Goal: Contribute content

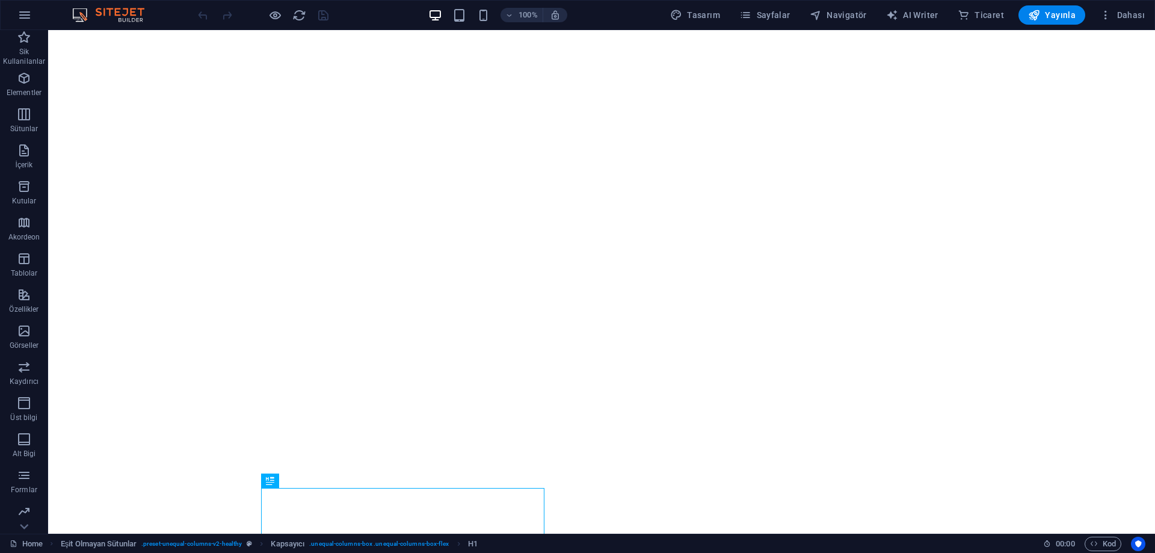
click at [91, 14] on img at bounding box center [114, 15] width 90 height 14
click at [36, 18] on button "button" at bounding box center [24, 15] width 29 height 29
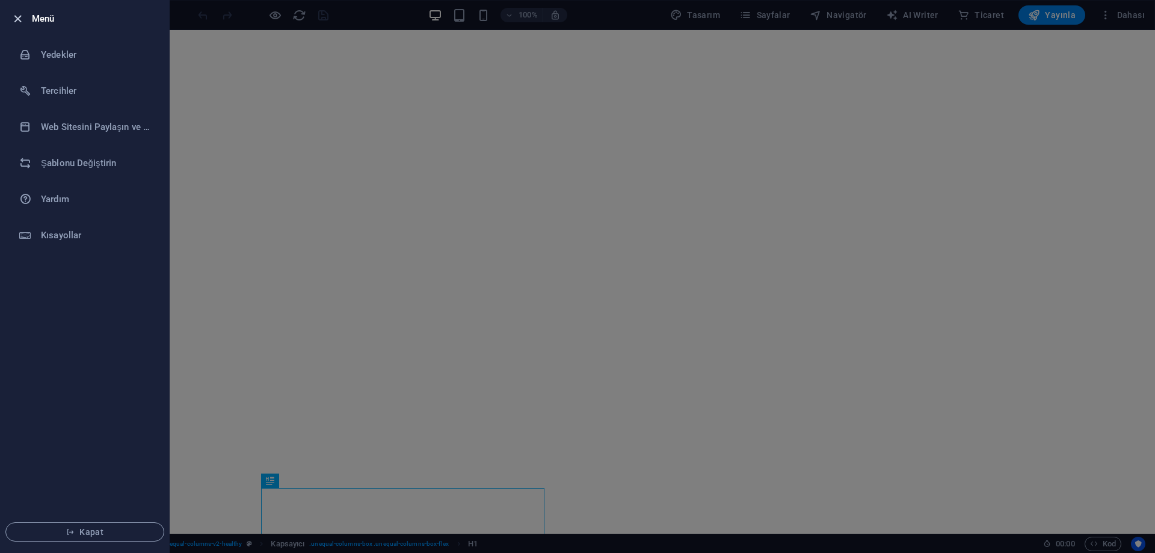
click at [23, 22] on icon "button" at bounding box center [18, 19] width 14 height 14
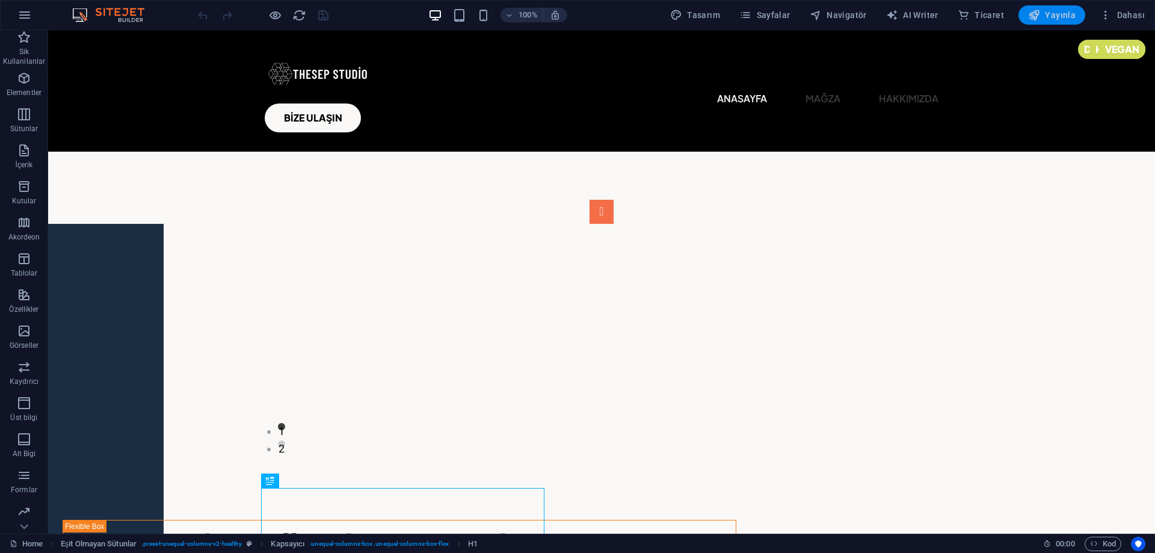
click at [1049, 19] on span "Yayınla" at bounding box center [1052, 15] width 48 height 12
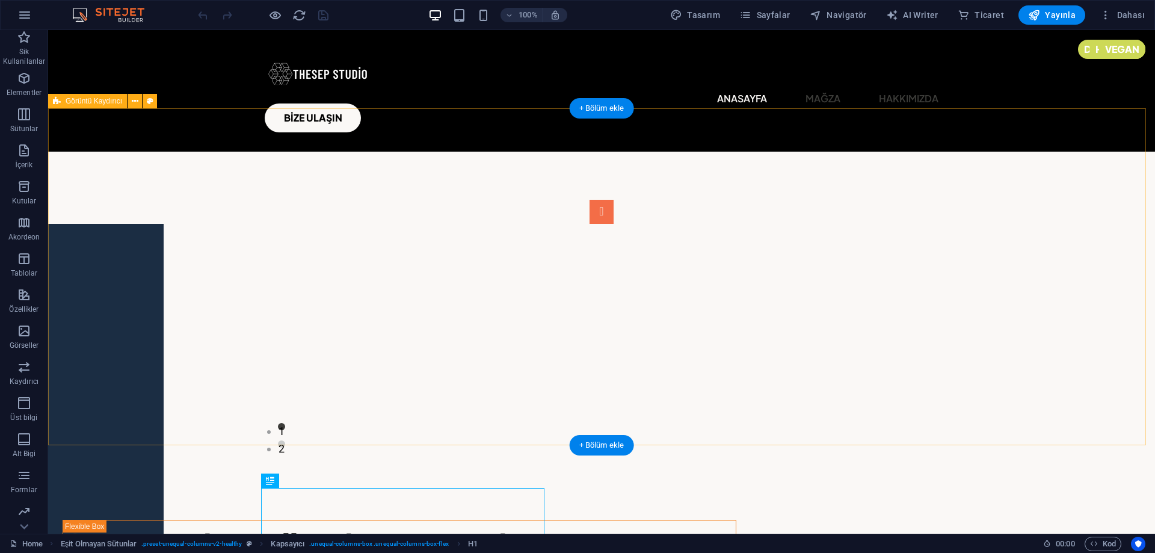
click at [211, 153] on div "1 2" at bounding box center [601, 320] width 1107 height 337
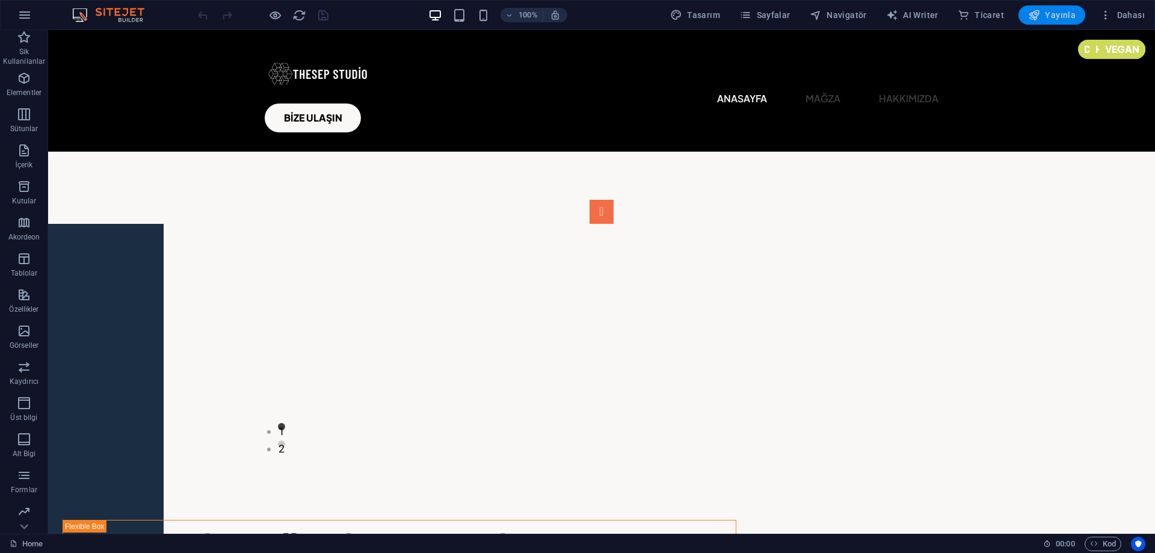
click at [1046, 10] on span "Yayınla" at bounding box center [1052, 15] width 48 height 12
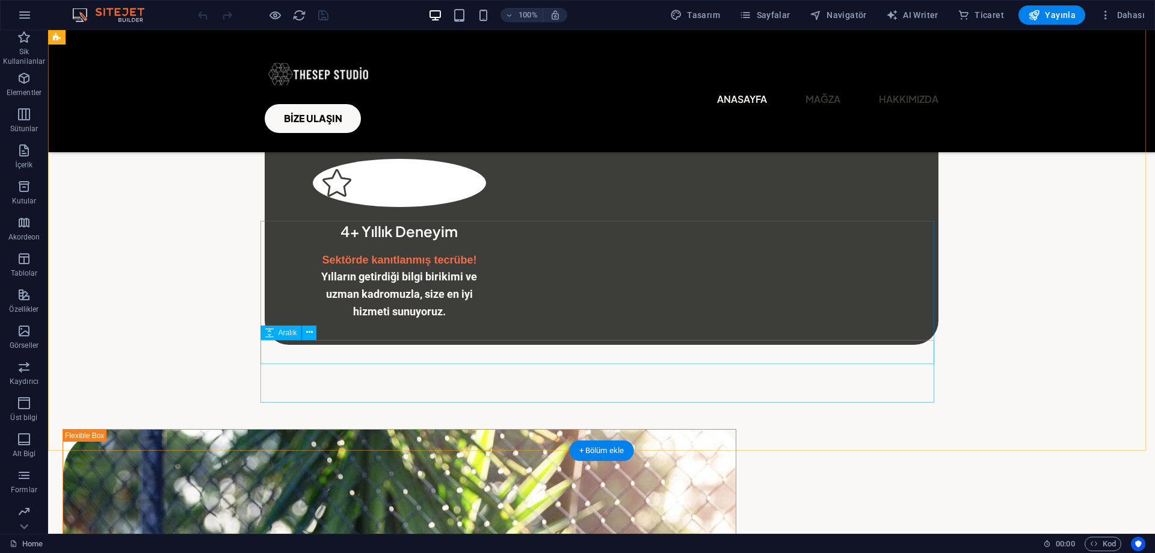
scroll to position [1204, 0]
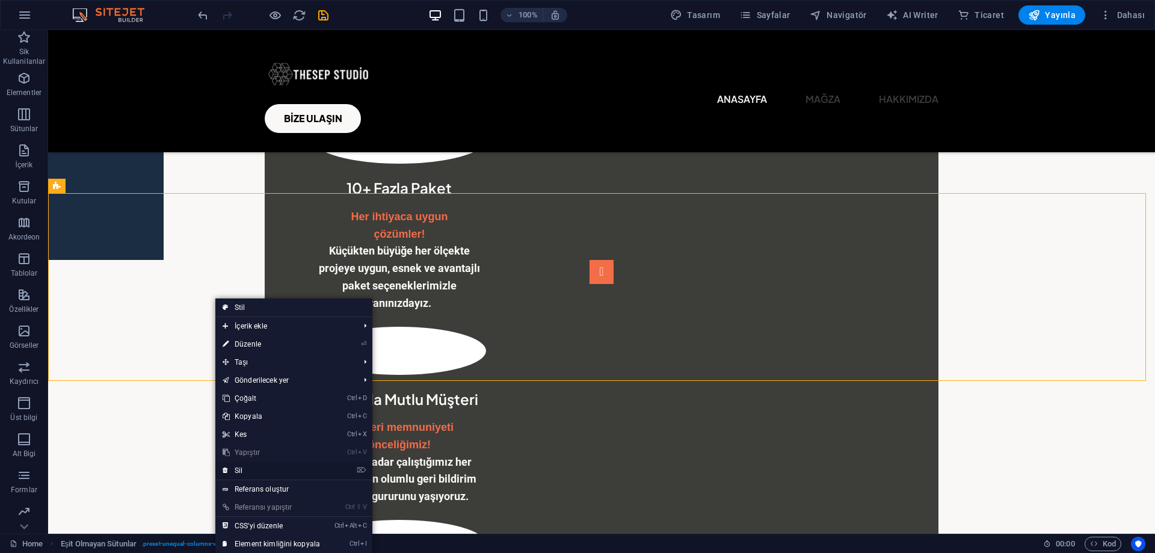
click at [251, 471] on link "⌦ Sil" at bounding box center [271, 471] width 112 height 18
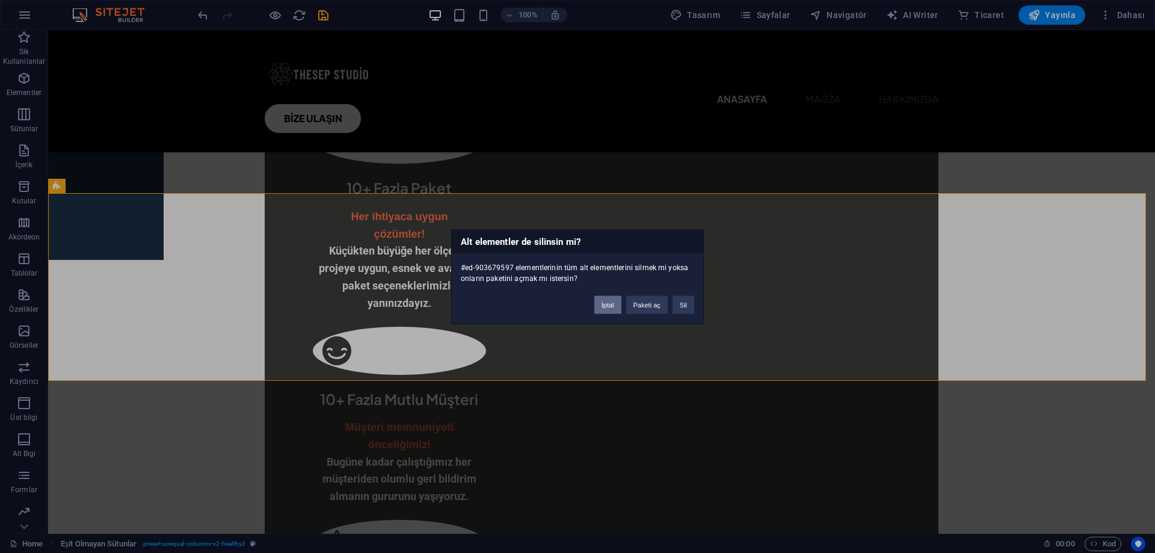
click at [602, 306] on button "İptal" at bounding box center [607, 304] width 27 height 18
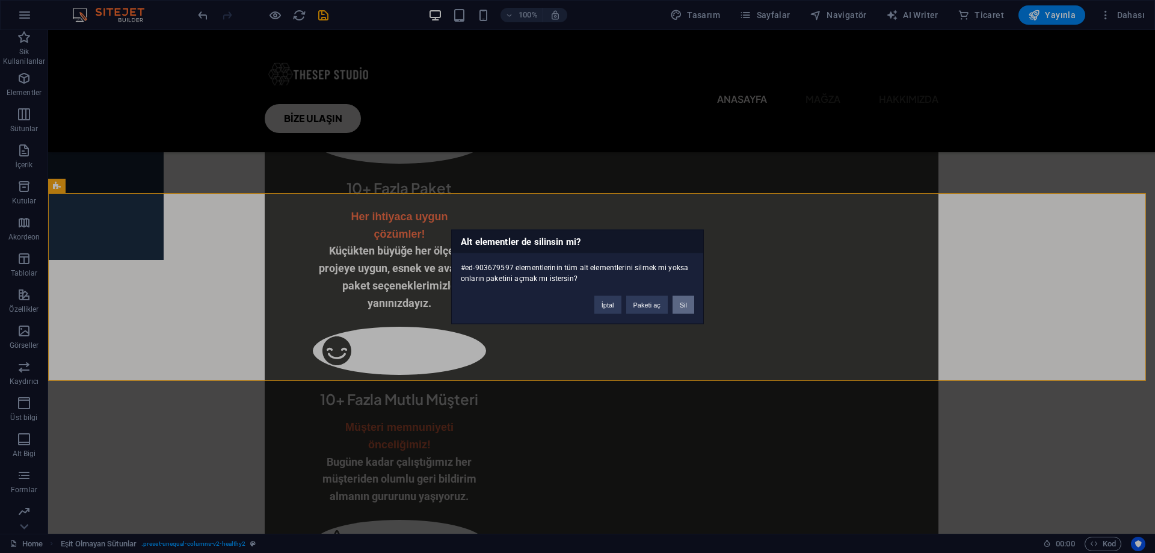
click at [677, 309] on button "Sil" at bounding box center [684, 304] width 22 height 18
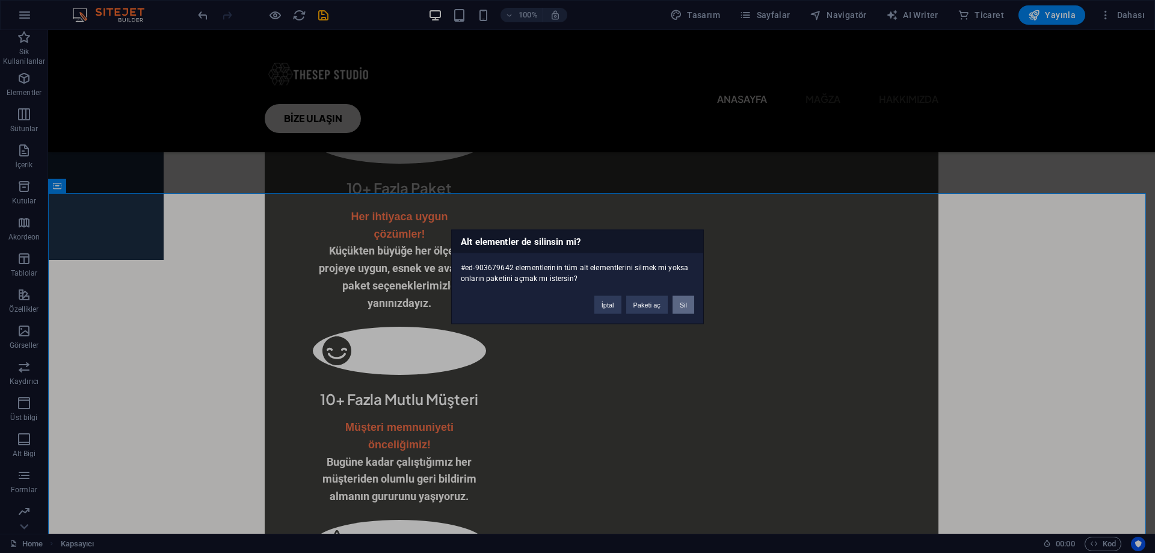
click at [684, 307] on button "Sil" at bounding box center [684, 304] width 22 height 18
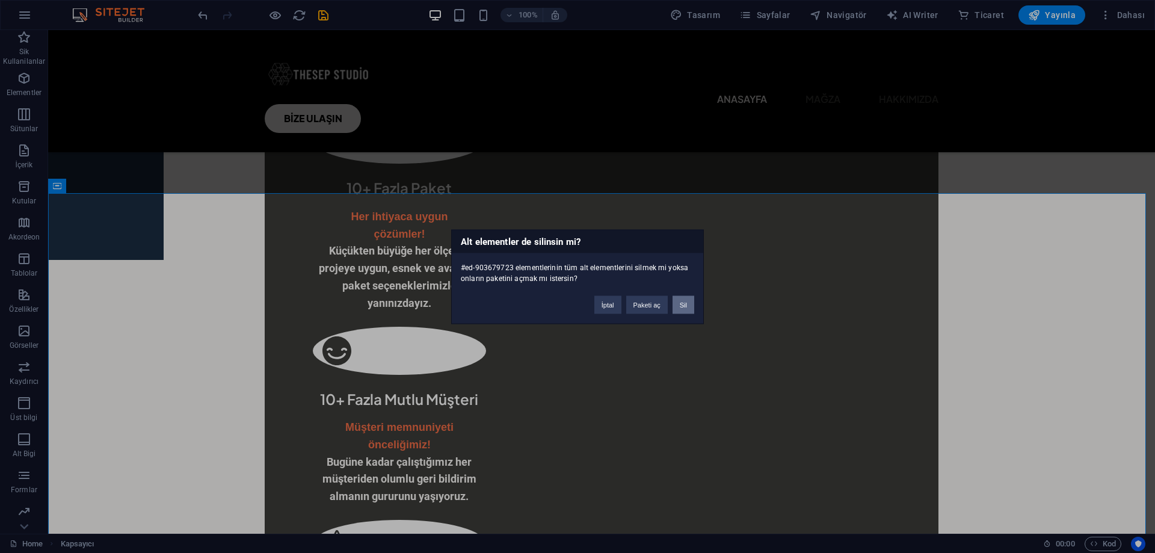
click at [674, 304] on button "Sil" at bounding box center [684, 304] width 22 height 18
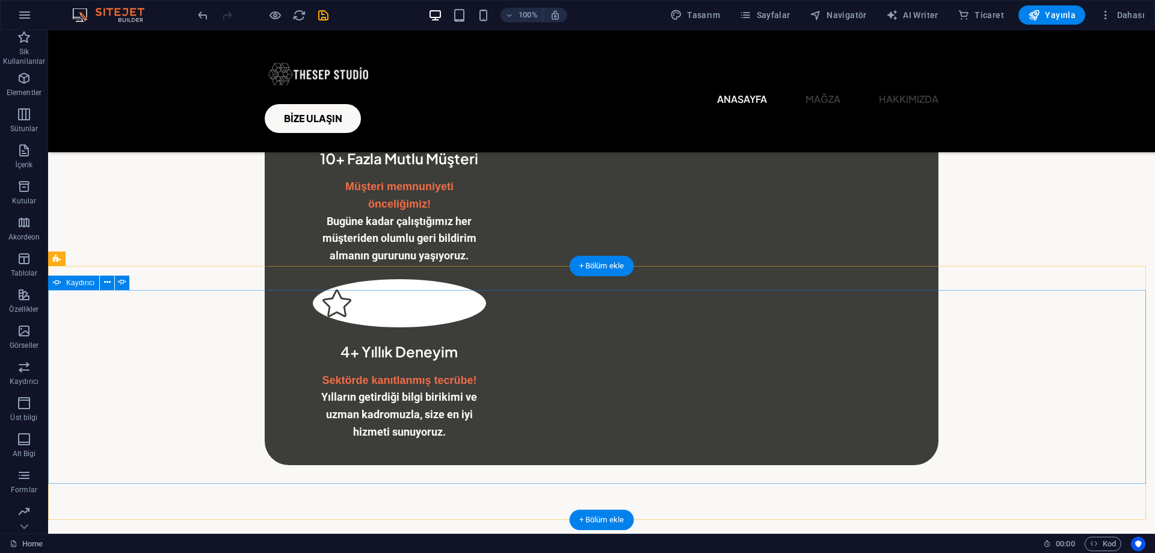
scroll to position [1023, 0]
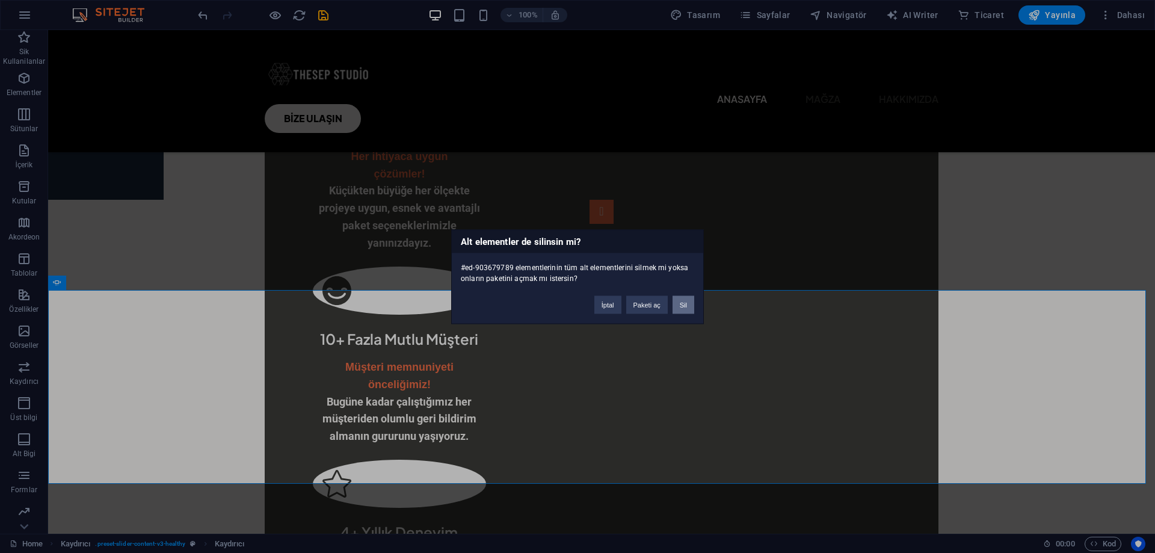
click at [682, 305] on button "Sil" at bounding box center [684, 304] width 22 height 18
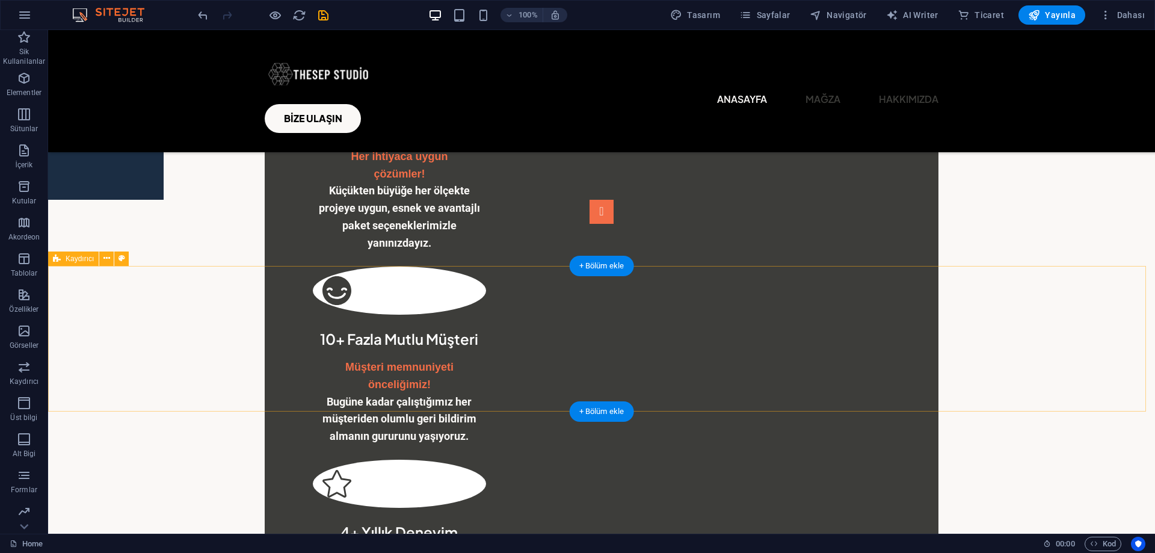
scroll to position [1204, 0]
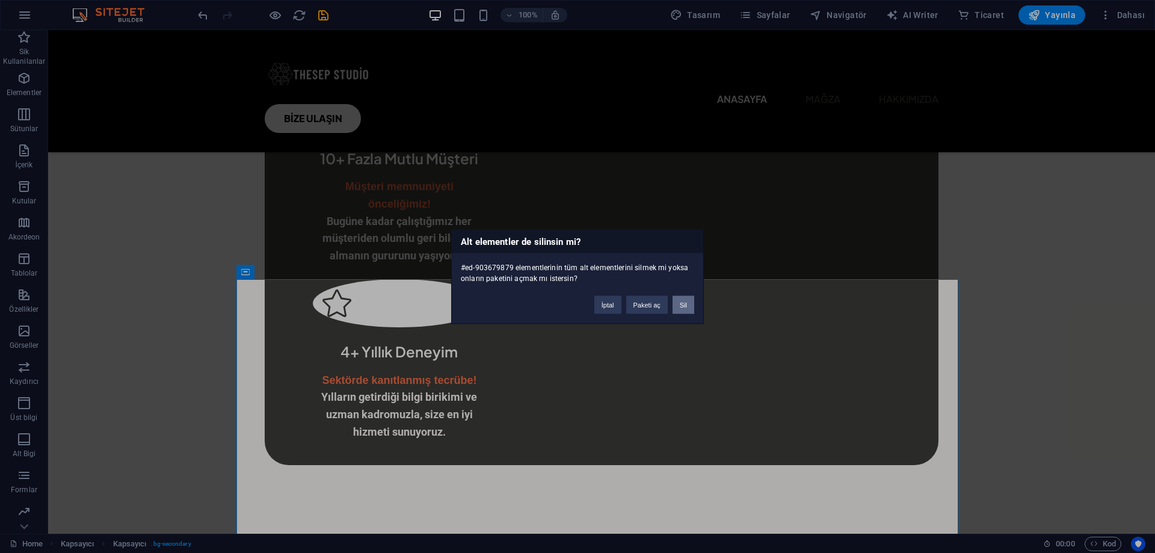
click at [681, 303] on button "Sil" at bounding box center [684, 304] width 22 height 18
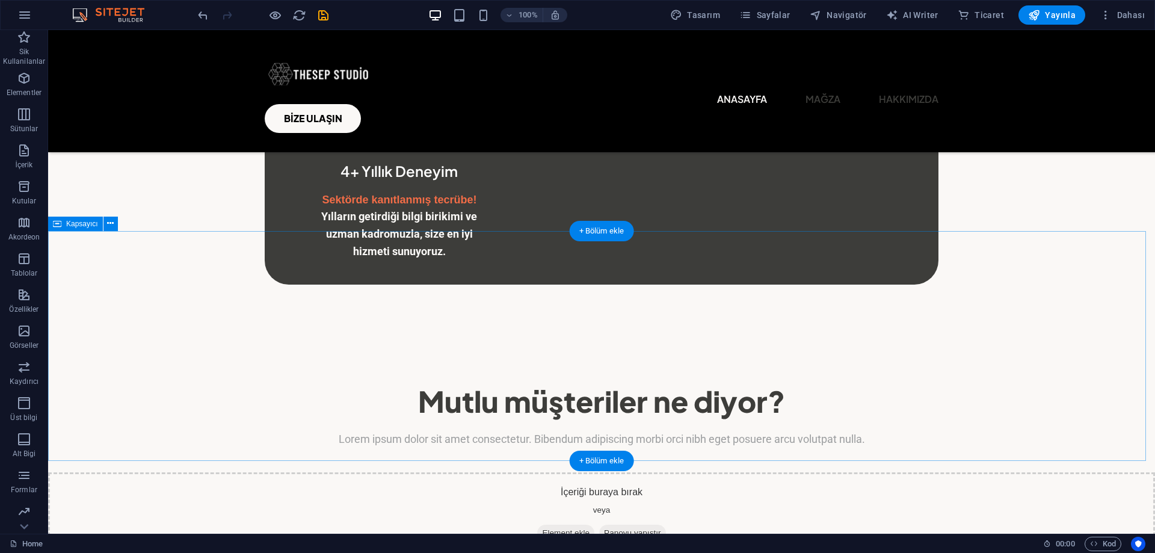
scroll to position [1445, 0]
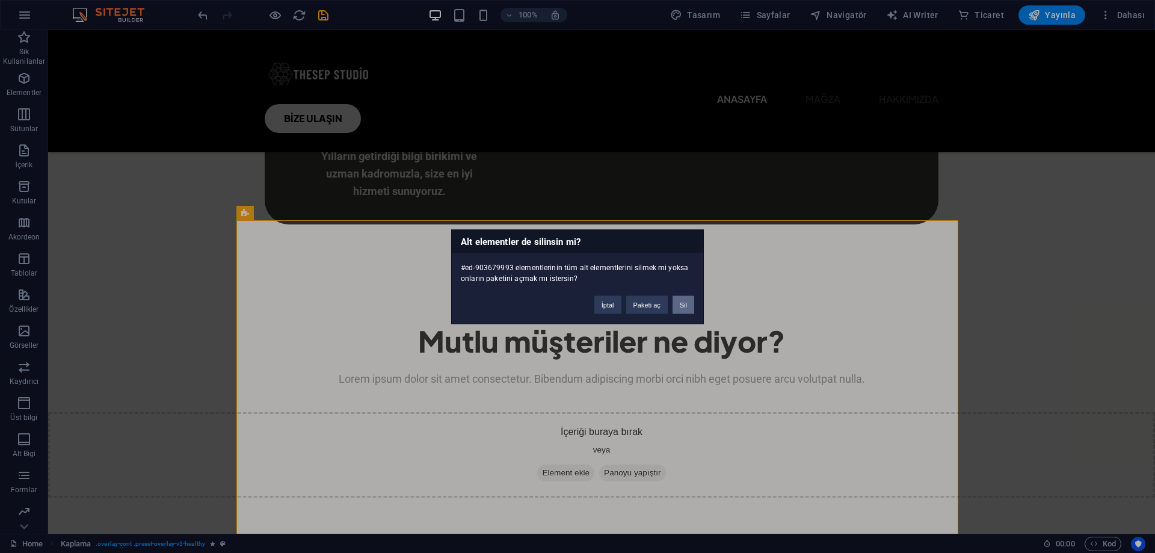
click at [689, 307] on button "Sil" at bounding box center [684, 304] width 22 height 18
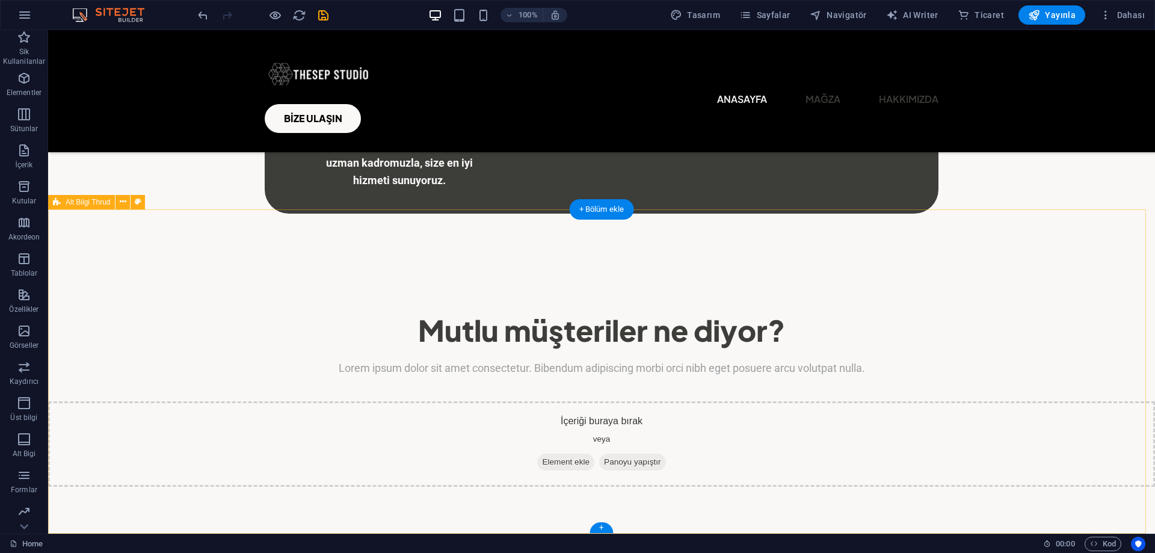
scroll to position [1155, 0]
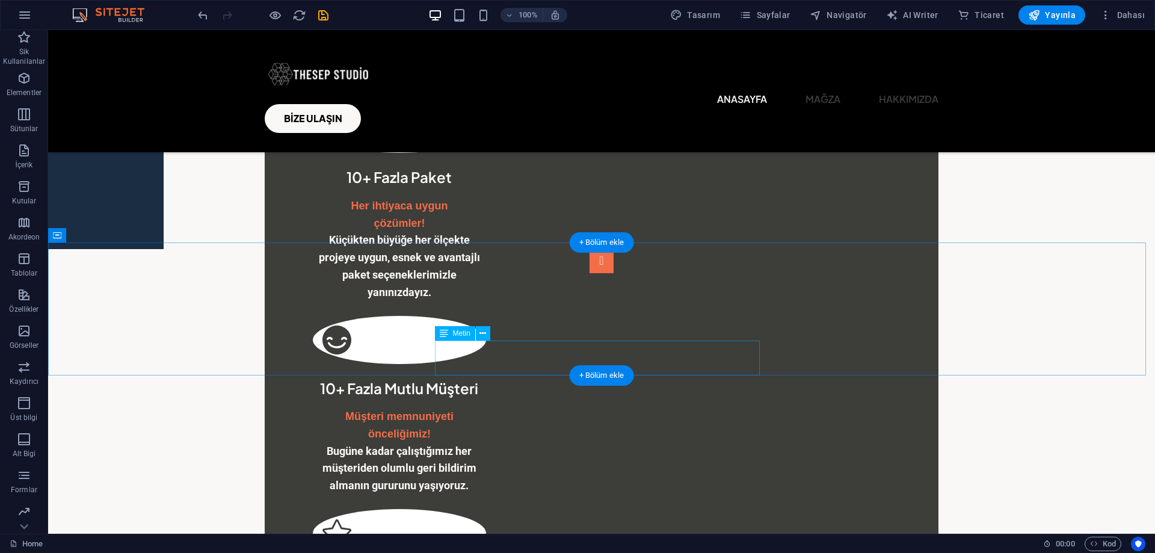
scroll to position [914, 0]
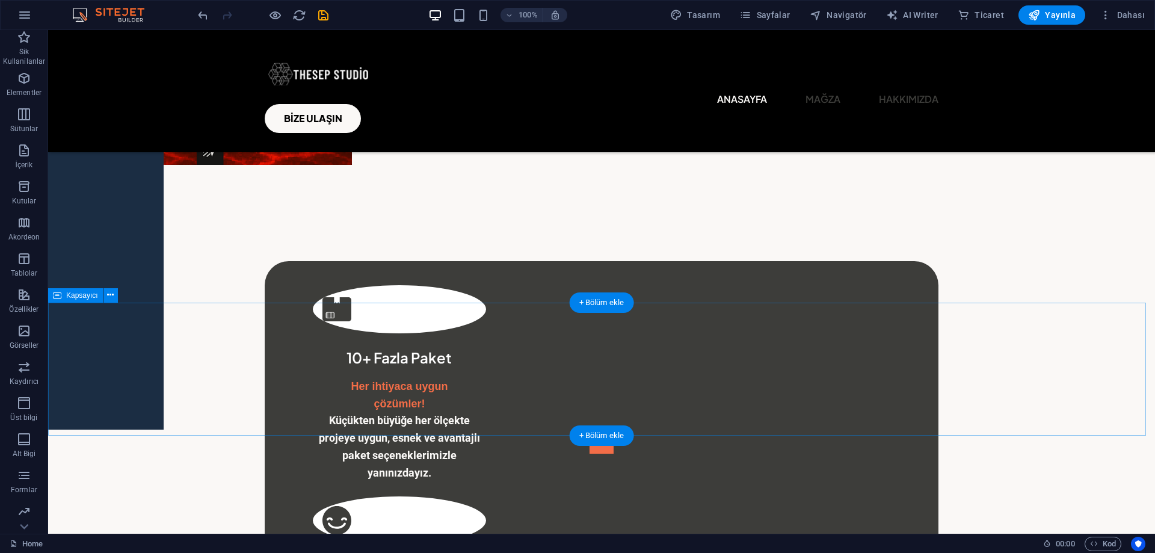
scroll to position [854, 0]
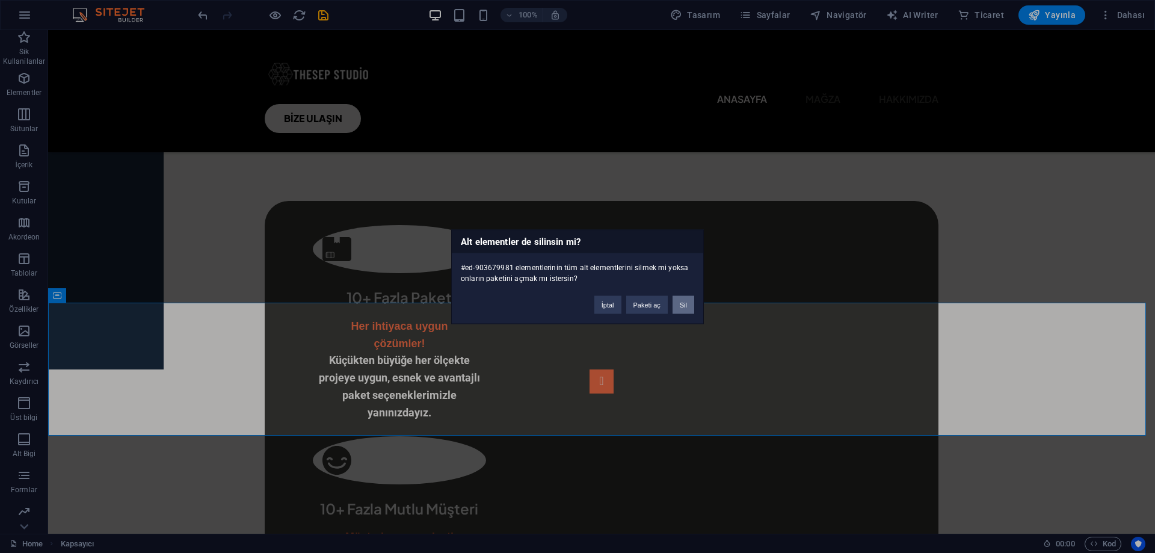
click at [681, 307] on button "Sil" at bounding box center [684, 304] width 22 height 18
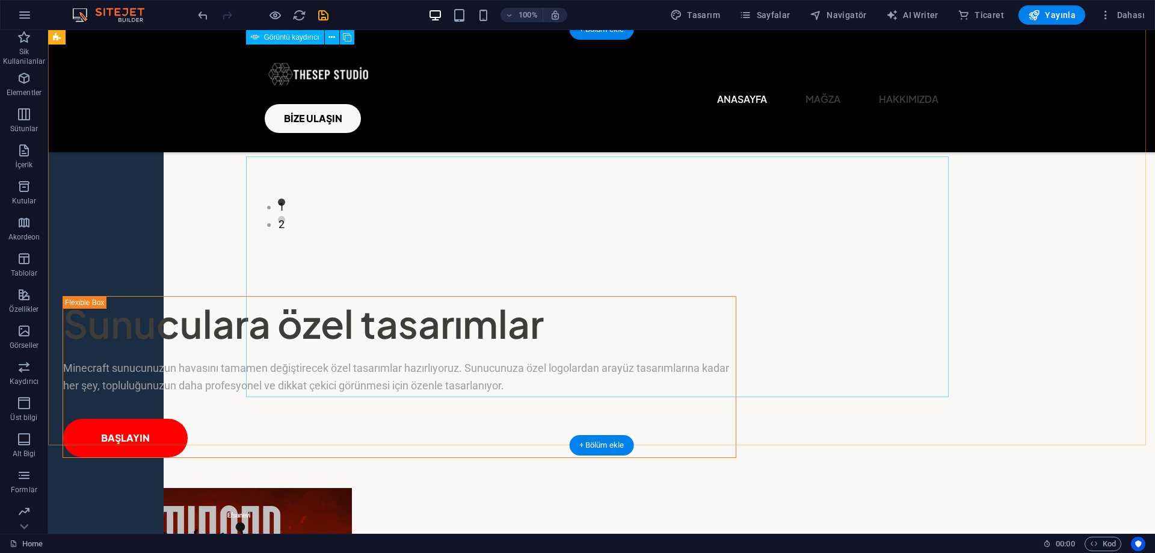
scroll to position [0, 0]
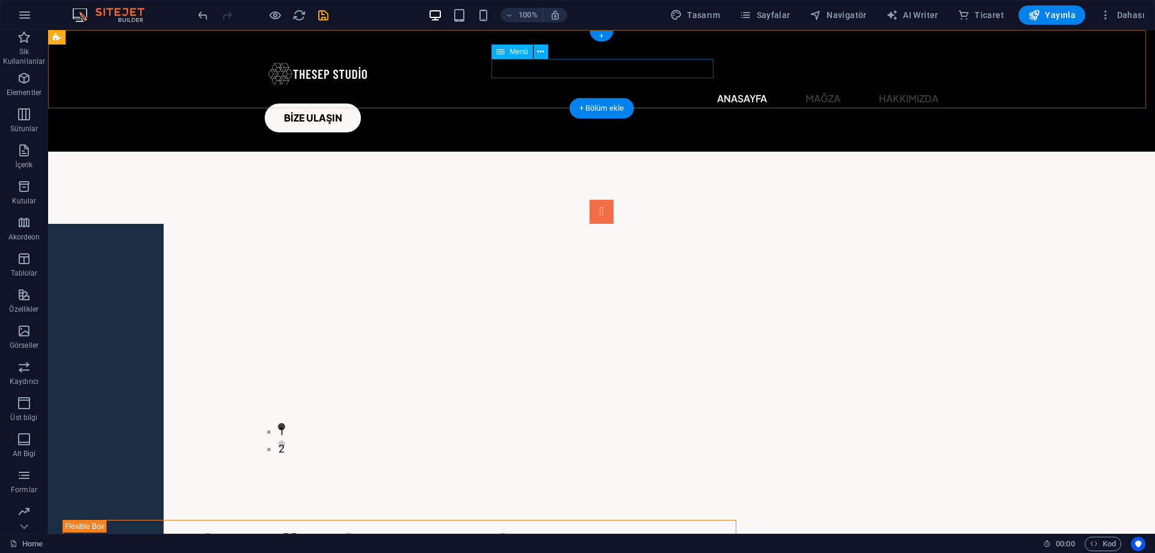
click at [610, 89] on nav "Anasayfa Mağza Hakkımızda" at bounding box center [602, 98] width 674 height 19
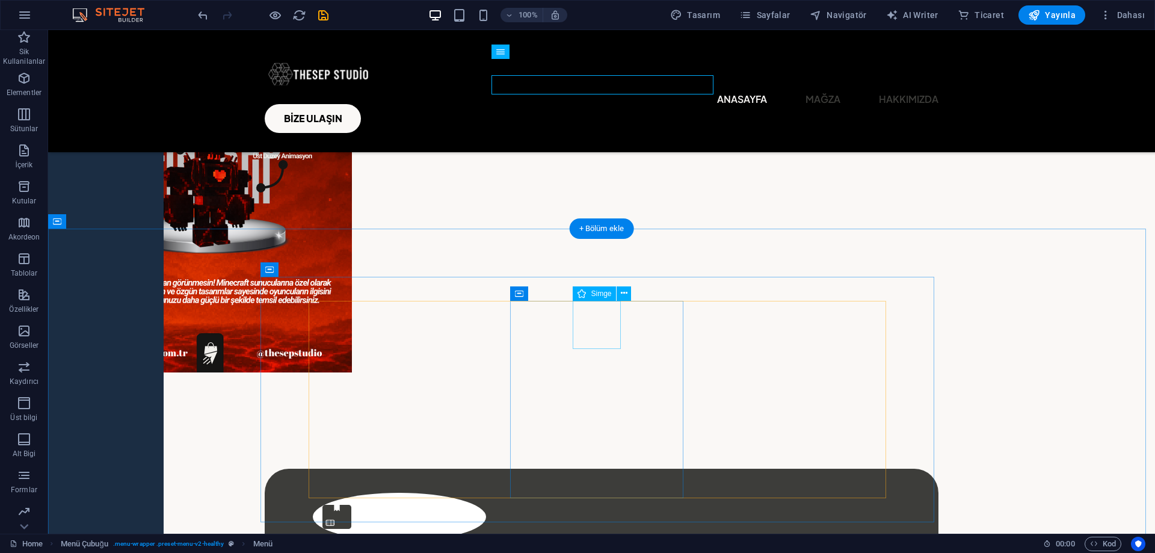
scroll to position [947, 0]
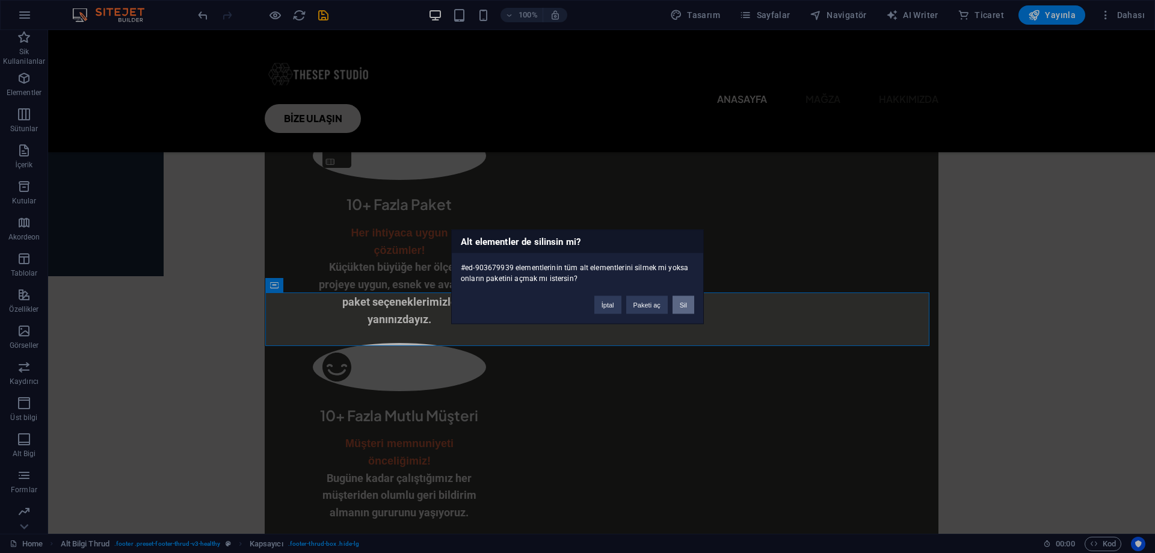
click at [678, 305] on button "Sil" at bounding box center [684, 304] width 22 height 18
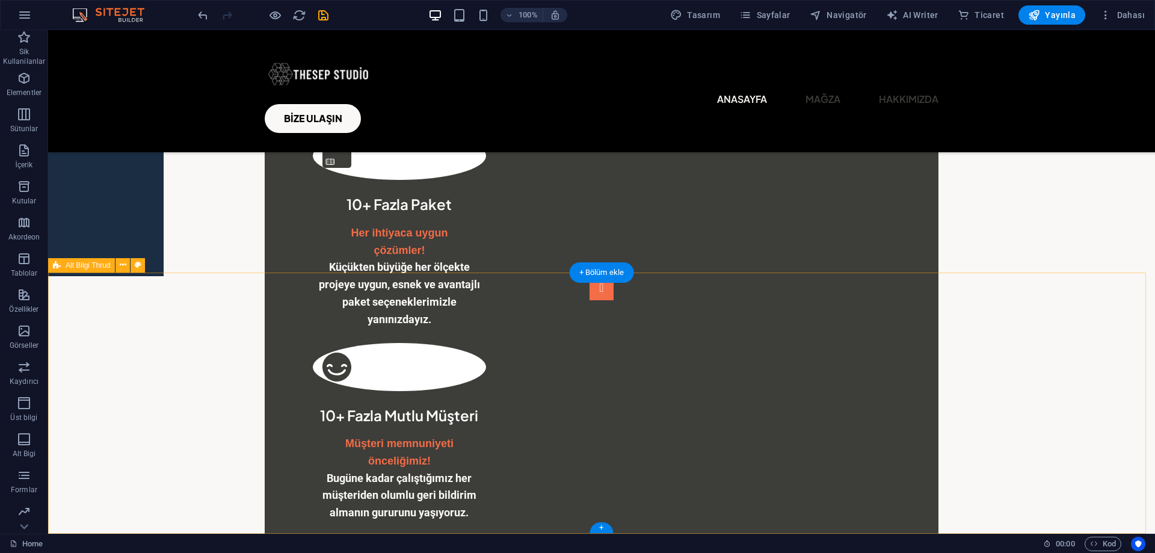
scroll to position [884, 0]
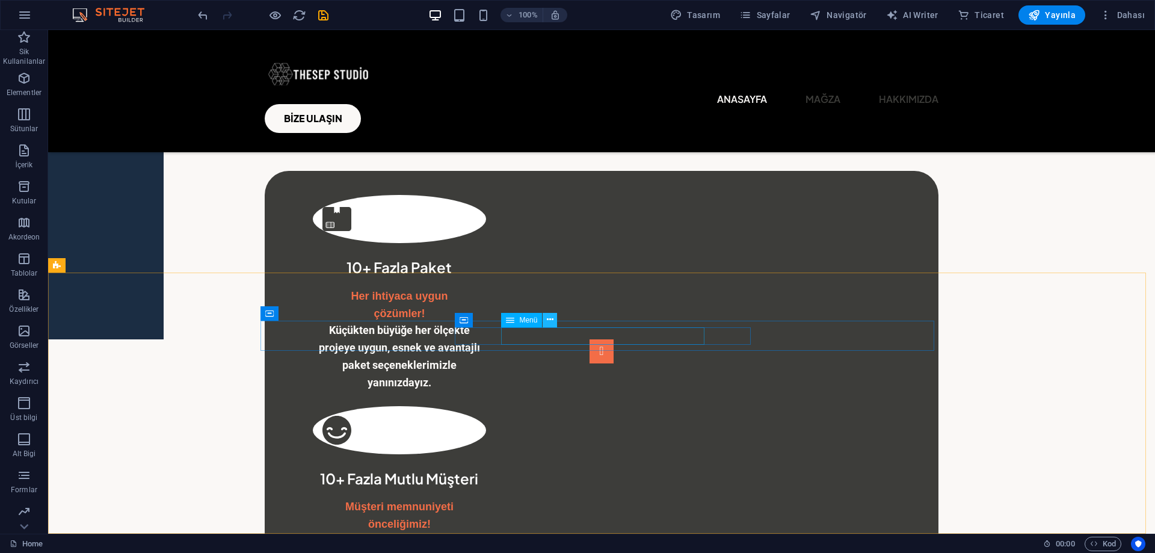
click at [549, 316] on icon at bounding box center [550, 319] width 7 height 13
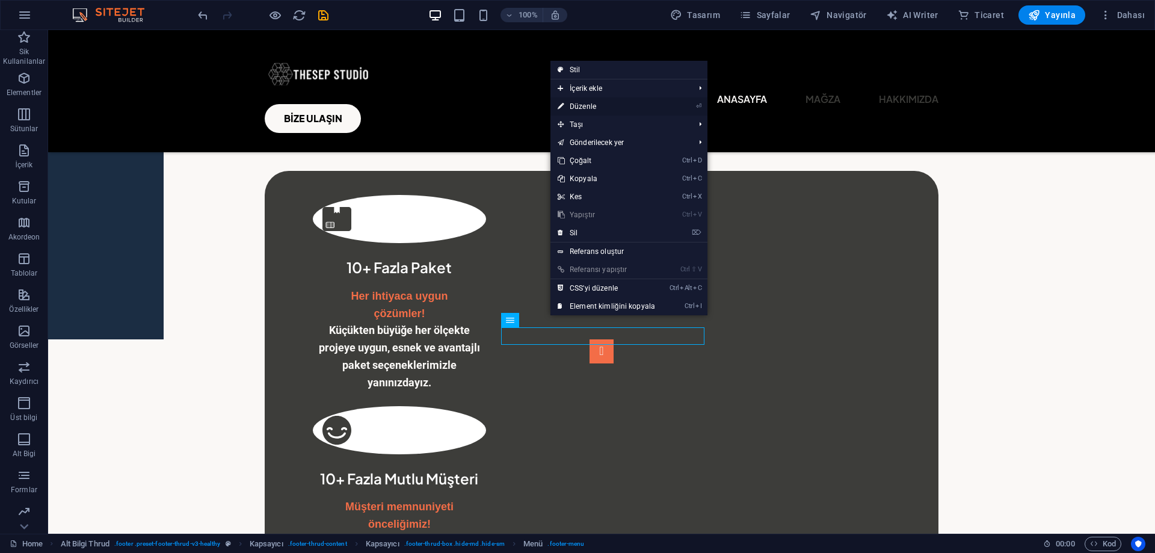
click at [616, 100] on link "⏎ Düzenle" at bounding box center [607, 106] width 112 height 18
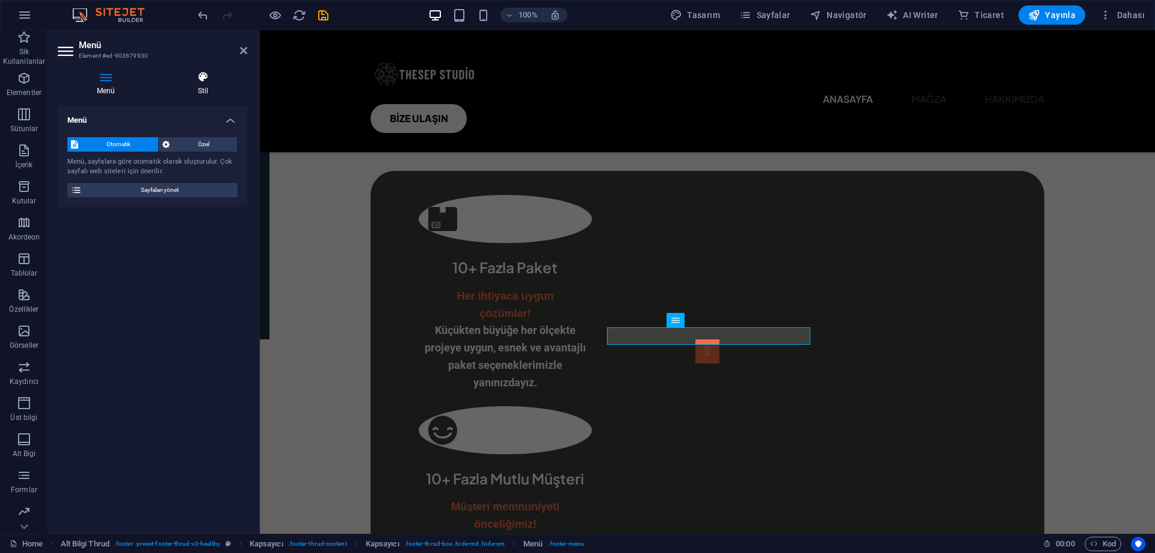
click at [207, 87] on h4 "Stil" at bounding box center [203, 83] width 88 height 25
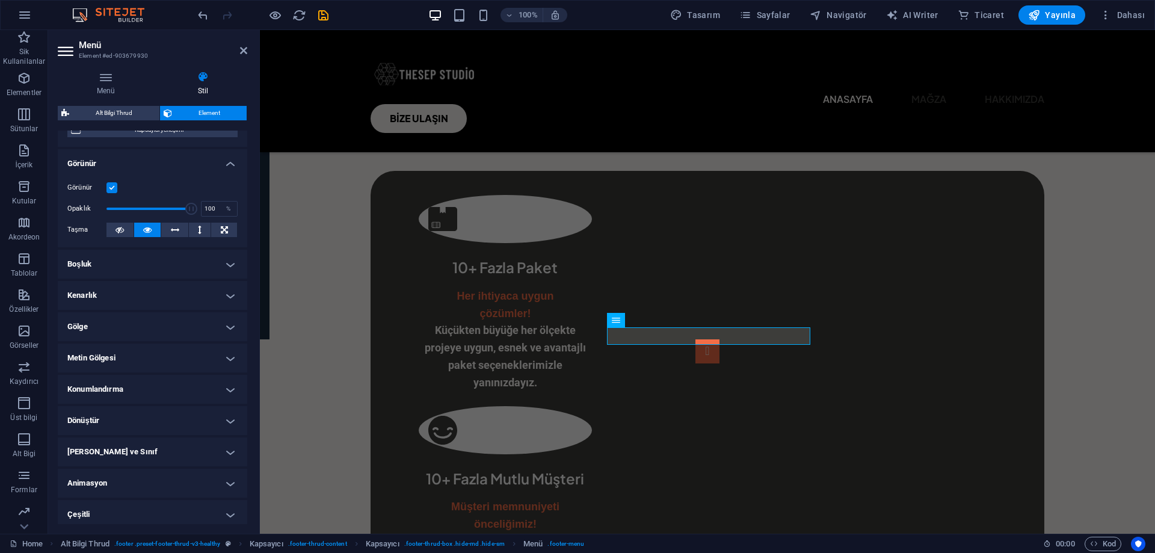
scroll to position [0, 0]
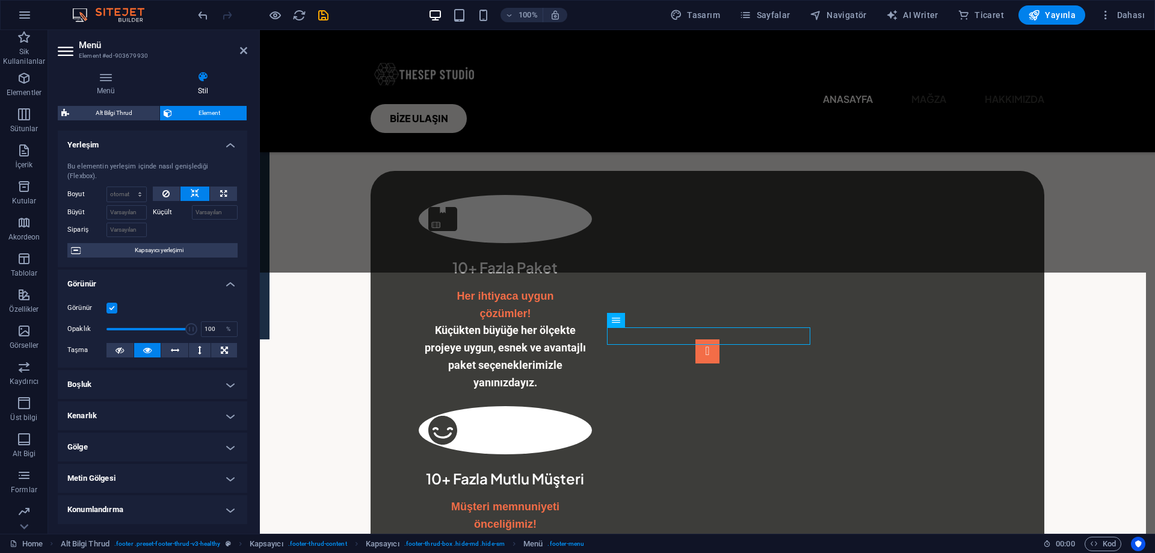
click at [128, 106] on span "Alt Bilgi Thrud" at bounding box center [114, 113] width 83 height 14
select select "rem"
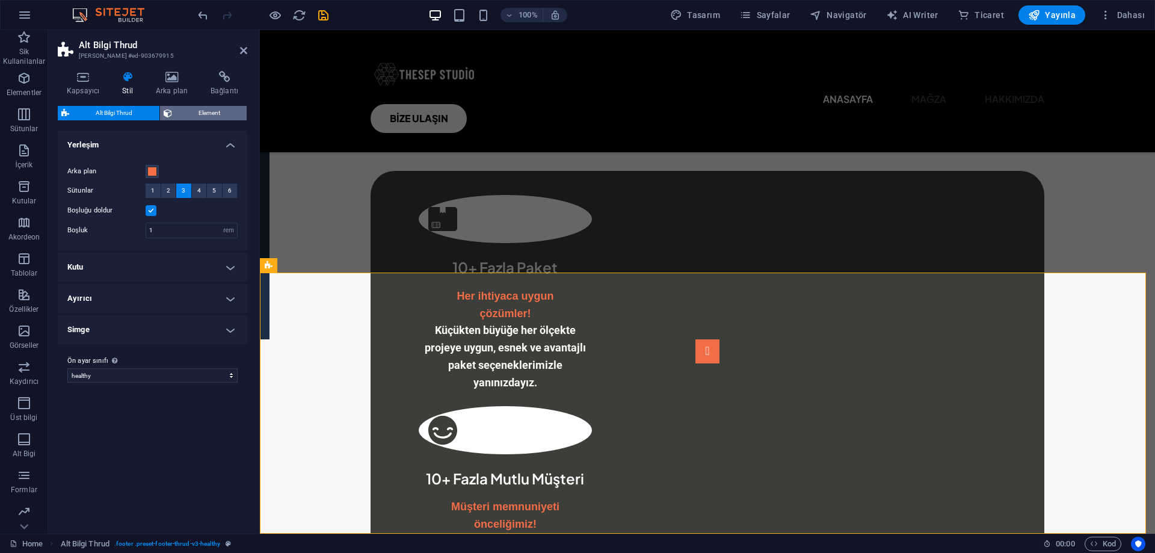
click at [196, 113] on span "Element" at bounding box center [210, 113] width 68 height 14
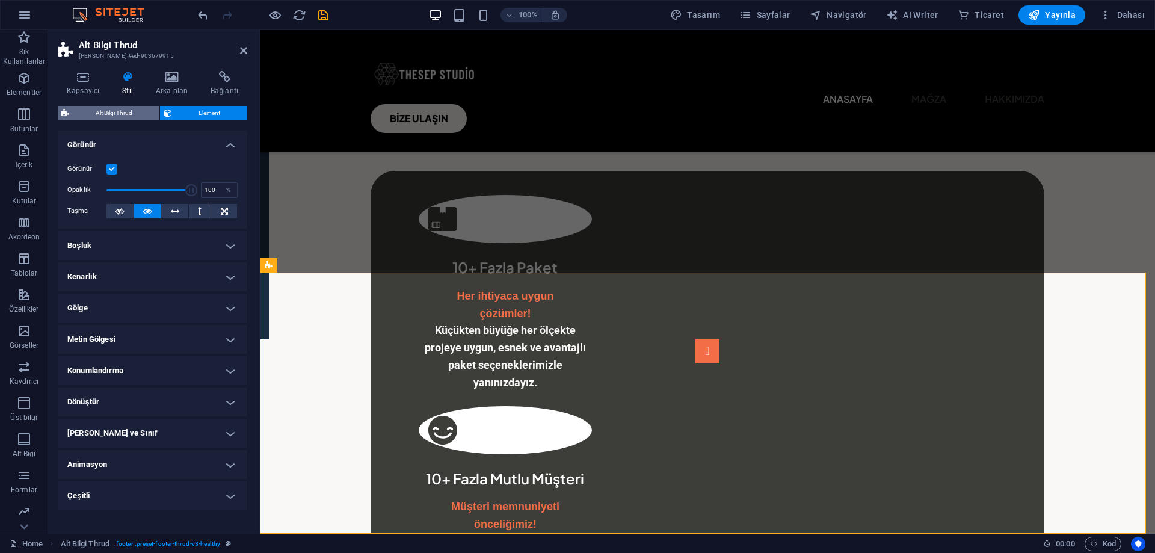
click at [126, 114] on span "Alt Bilgi Thrud" at bounding box center [114, 113] width 83 height 14
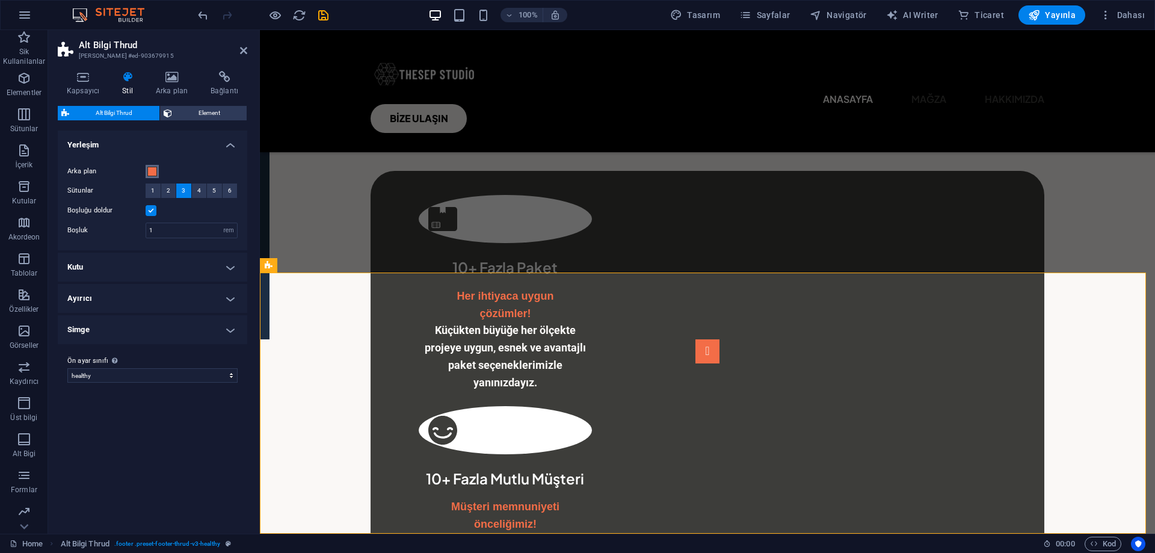
click at [152, 168] on span at bounding box center [152, 172] width 10 height 10
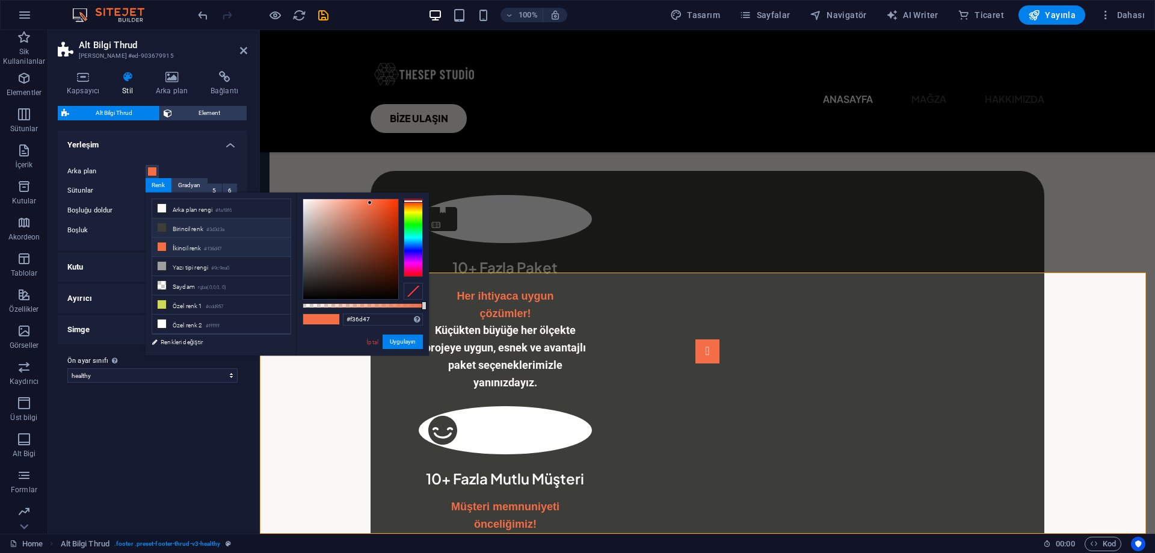
click at [241, 227] on li "Birincil renk #3d3d3a" at bounding box center [221, 227] width 138 height 19
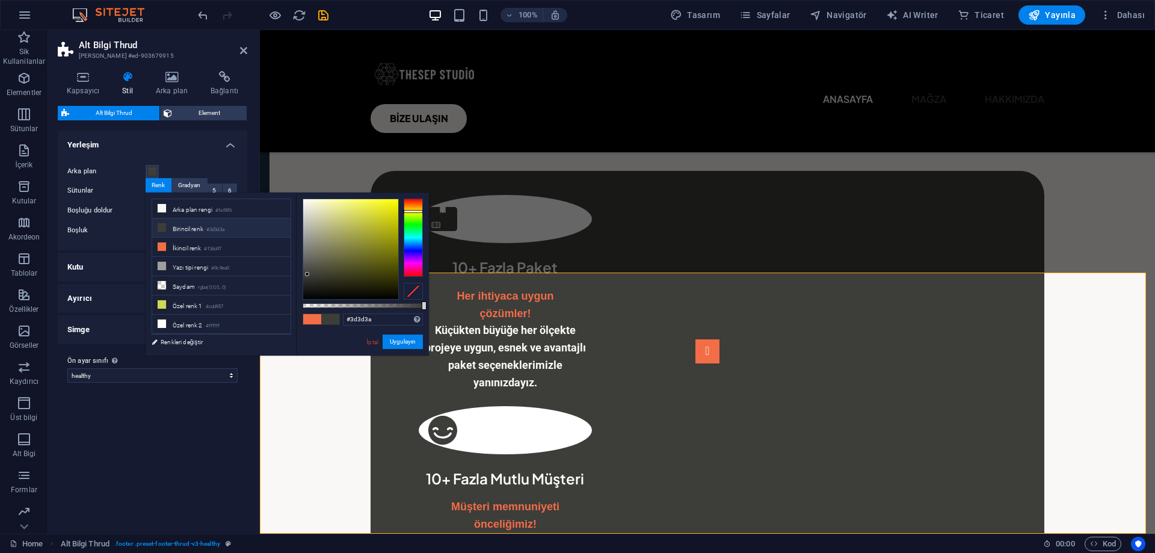
type input "#000000"
drag, startPoint x: 289, startPoint y: 308, endPoint x: 274, endPoint y: 320, distance: 18.8
click at [271, 319] on div "less Arka plan rengi #faf8f6 Birincil renk #3d3d3a İkincil renk #f36d47 Yazı ti…" at bounding box center [287, 274] width 283 height 163
click at [406, 339] on button "Uygulayın" at bounding box center [403, 342] width 40 height 14
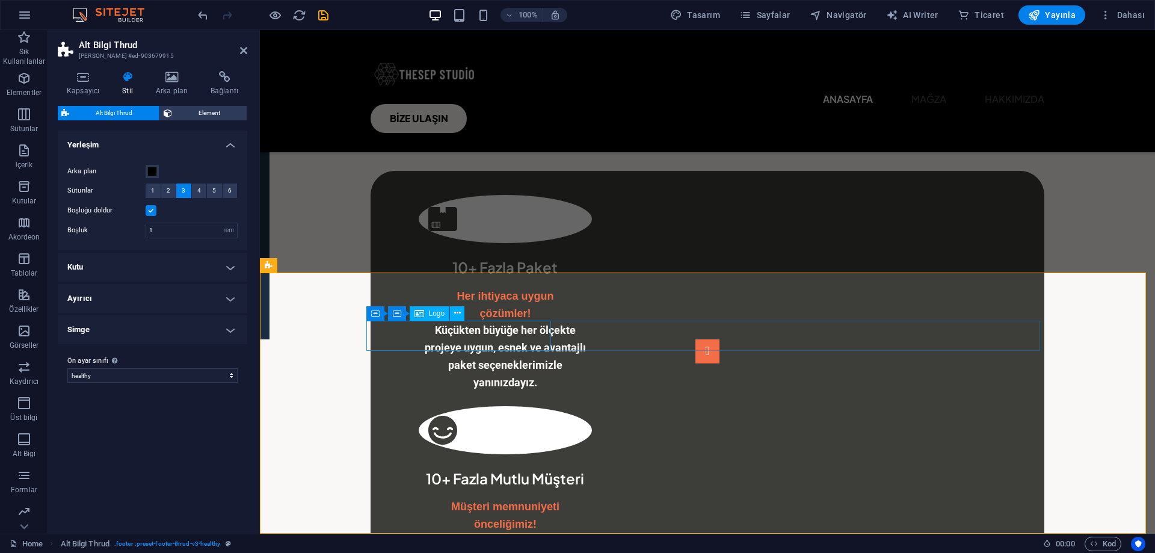
select select "px"
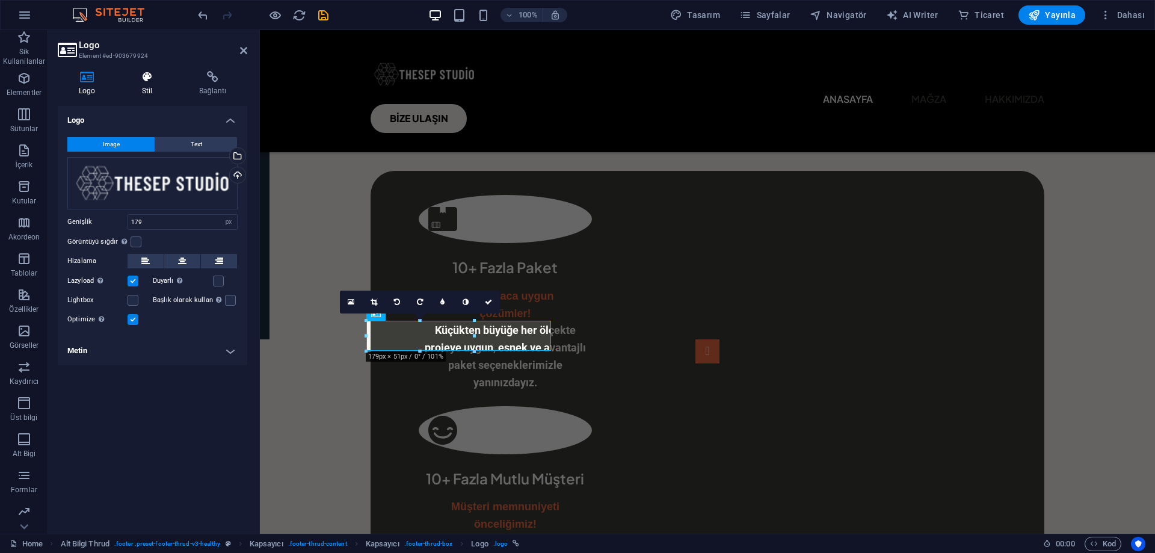
click at [159, 78] on icon at bounding box center [147, 77] width 52 height 12
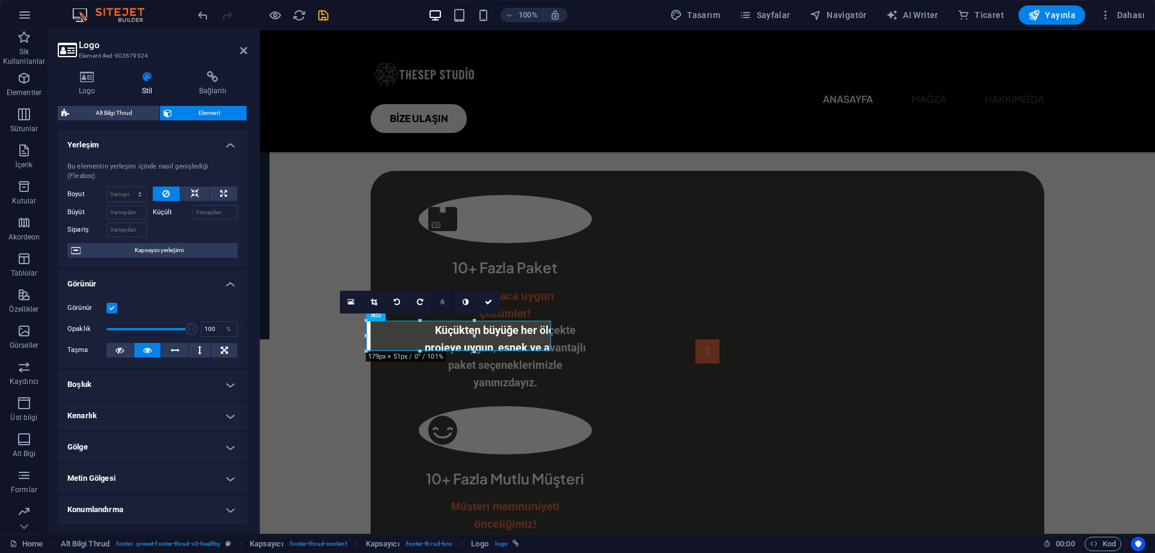
click at [443, 303] on icon at bounding box center [442, 301] width 4 height 7
click at [439, 303] on link at bounding box center [433, 302] width 23 height 23
click at [464, 303] on icon at bounding box center [466, 301] width 6 height 7
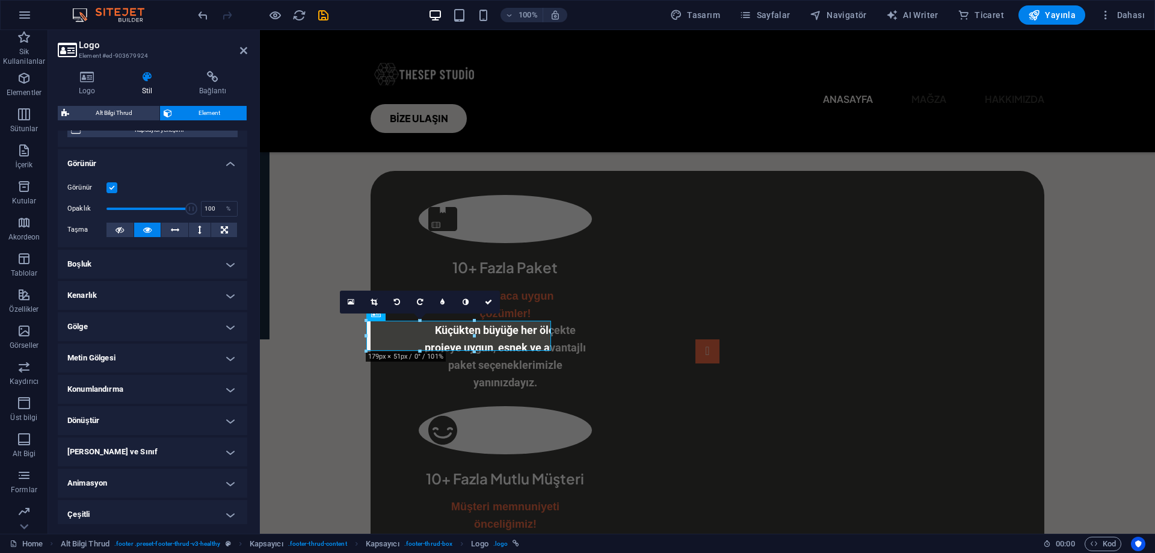
scroll to position [125, 0]
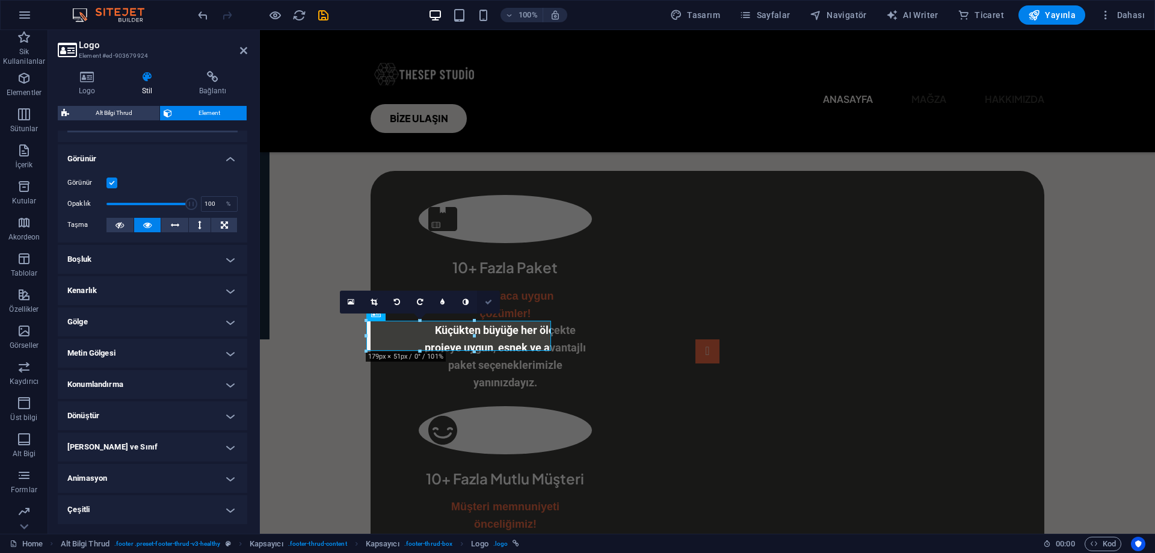
click at [490, 299] on icon at bounding box center [488, 301] width 7 height 7
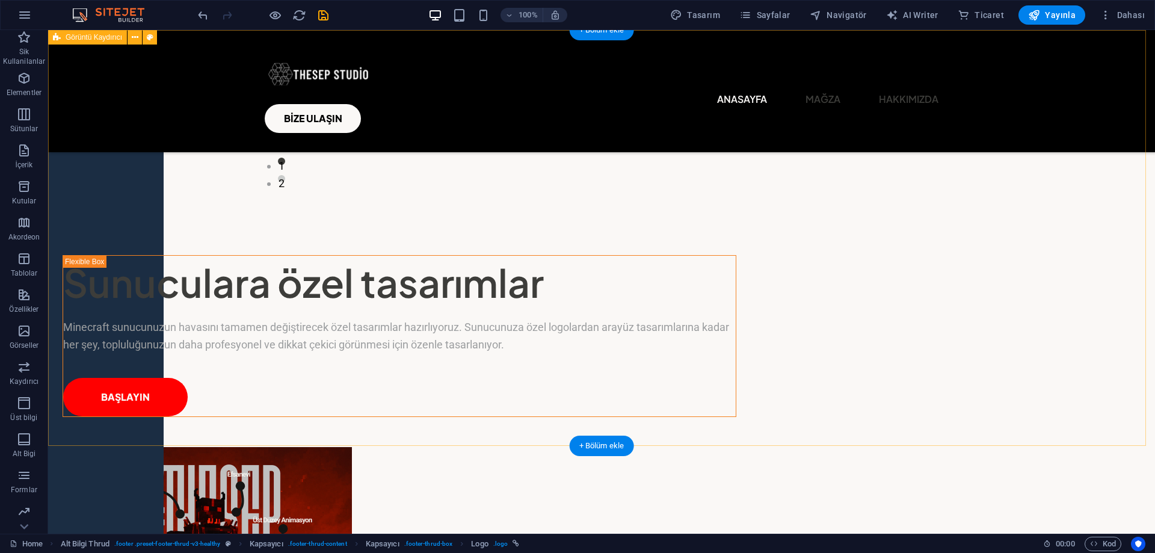
scroll to position [0, 0]
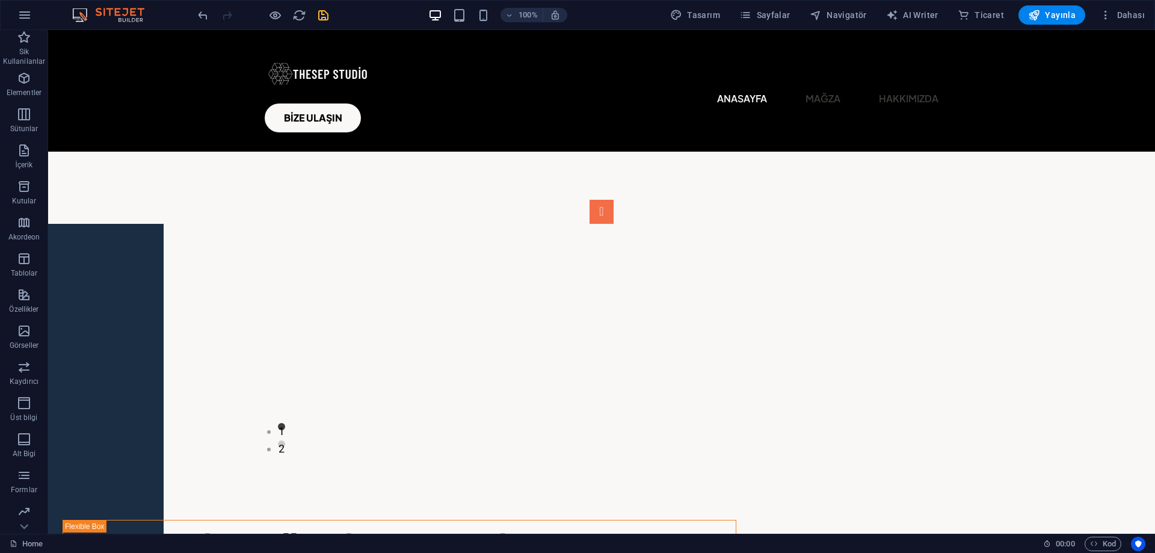
click at [324, 14] on icon "save" at bounding box center [323, 15] width 14 height 14
click at [1067, 13] on span "Yayınla" at bounding box center [1052, 15] width 48 height 12
click at [1047, 10] on span "Yayınla" at bounding box center [1052, 15] width 48 height 12
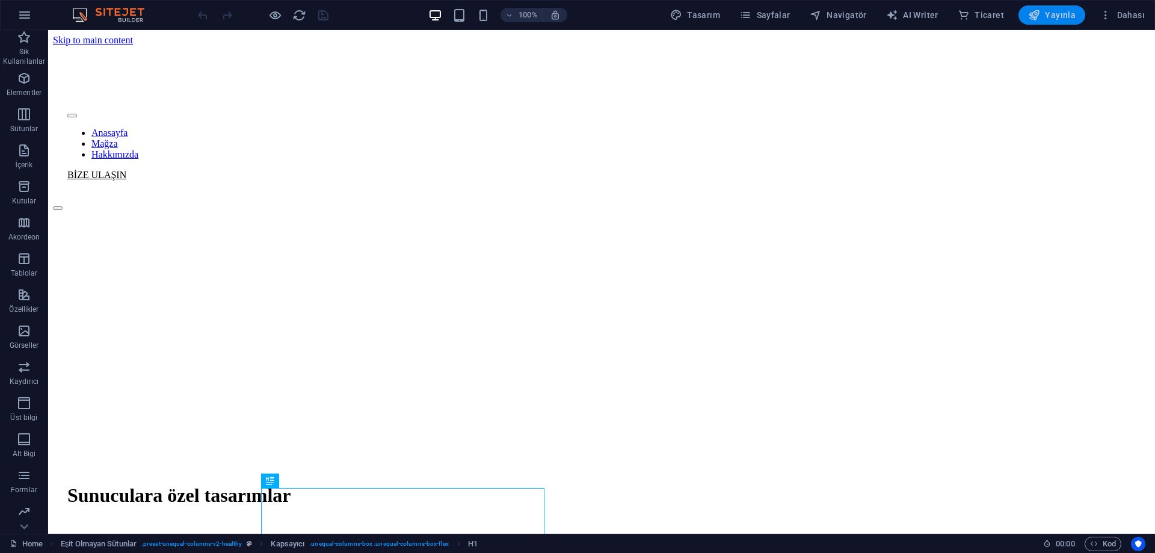
click at [1069, 18] on span "Yayınla" at bounding box center [1052, 15] width 48 height 12
click at [1046, 18] on span "Yayınla" at bounding box center [1052, 15] width 48 height 12
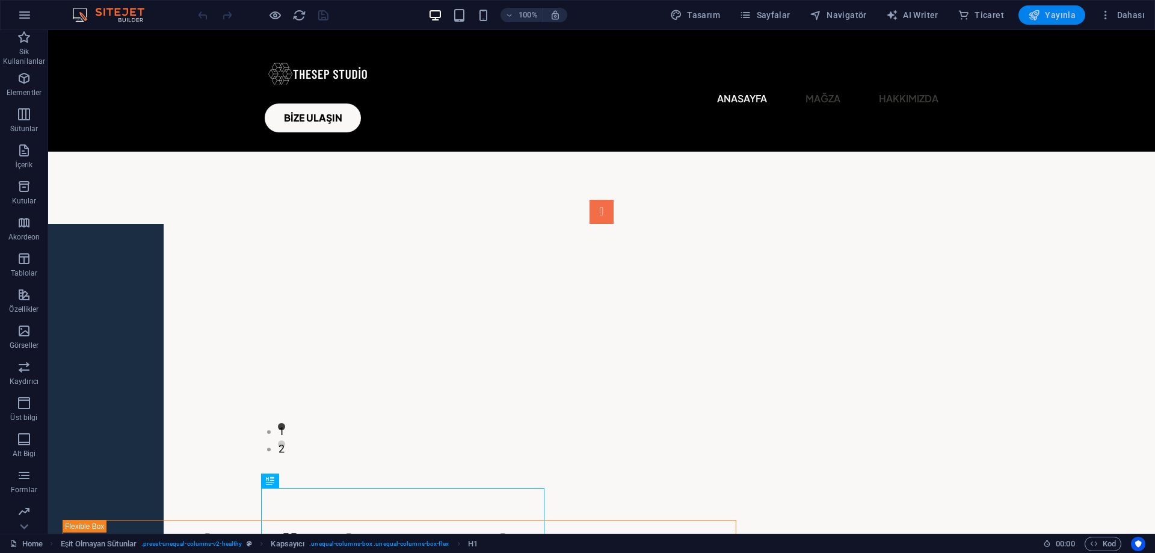
click at [1049, 19] on span "Yayınla" at bounding box center [1052, 15] width 48 height 12
click at [1059, 15] on span "Yayınla" at bounding box center [1052, 15] width 48 height 12
